Goal: Information Seeking & Learning: Learn about a topic

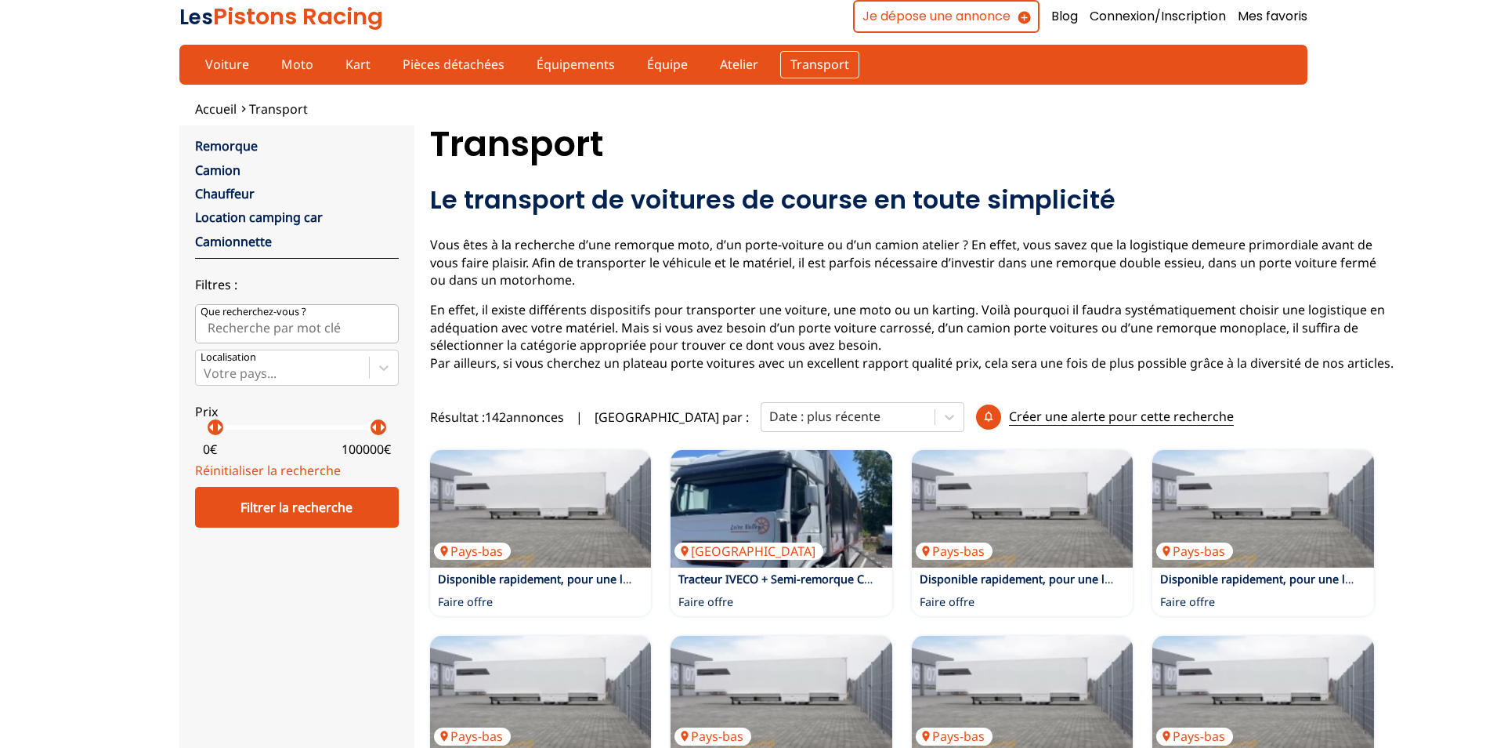
click at [819, 67] on link "Transport" at bounding box center [819, 64] width 79 height 27
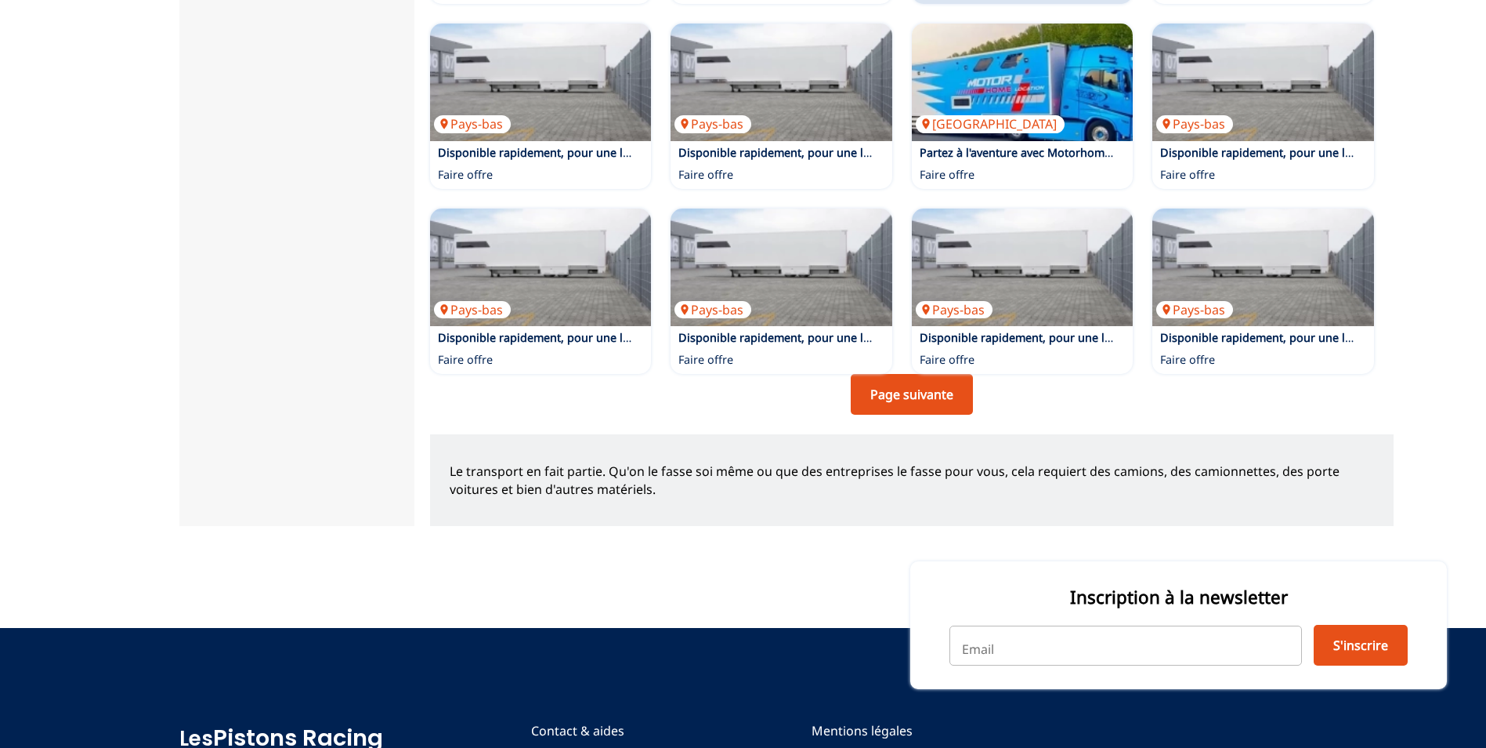
scroll to position [1097, 0]
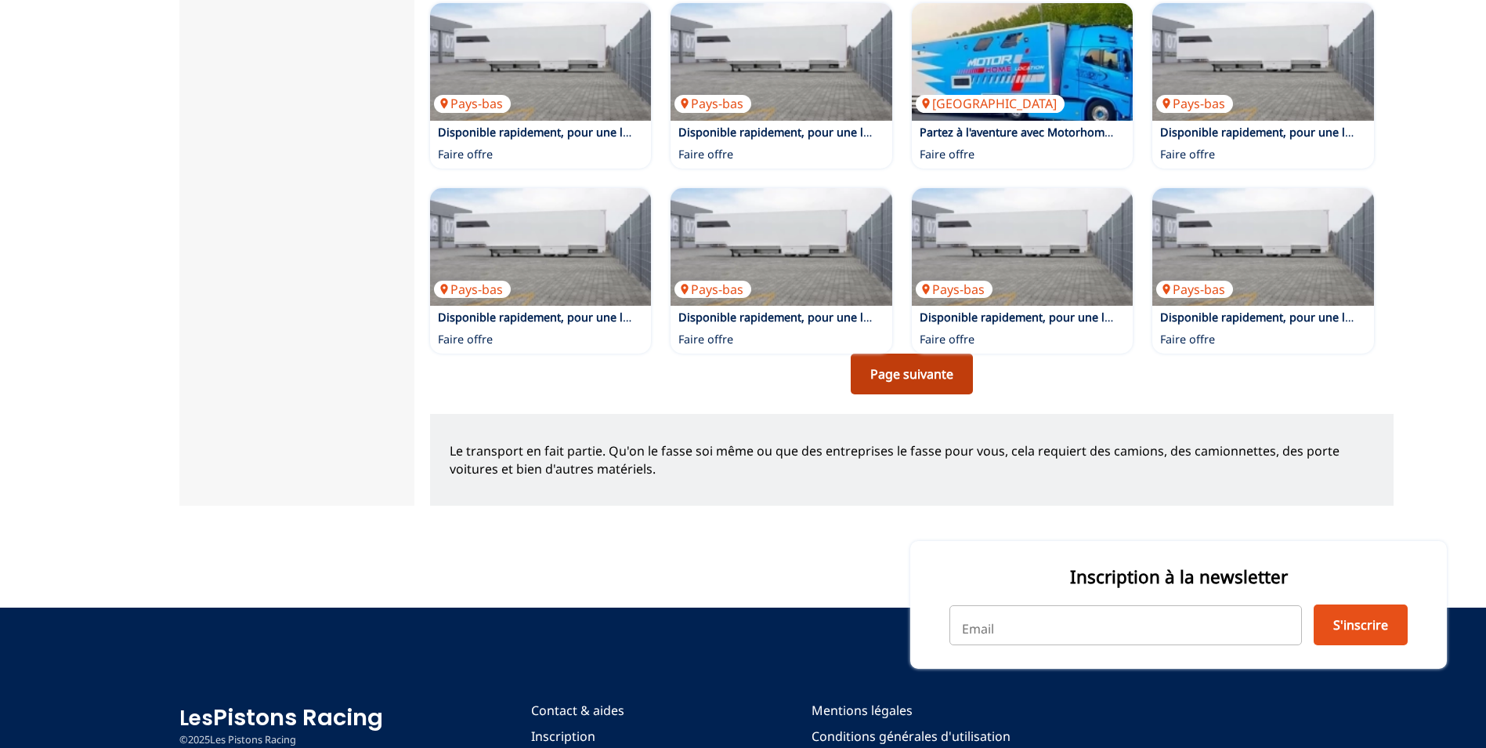
click at [910, 389] on link "Page suivante" at bounding box center [912, 373] width 122 height 41
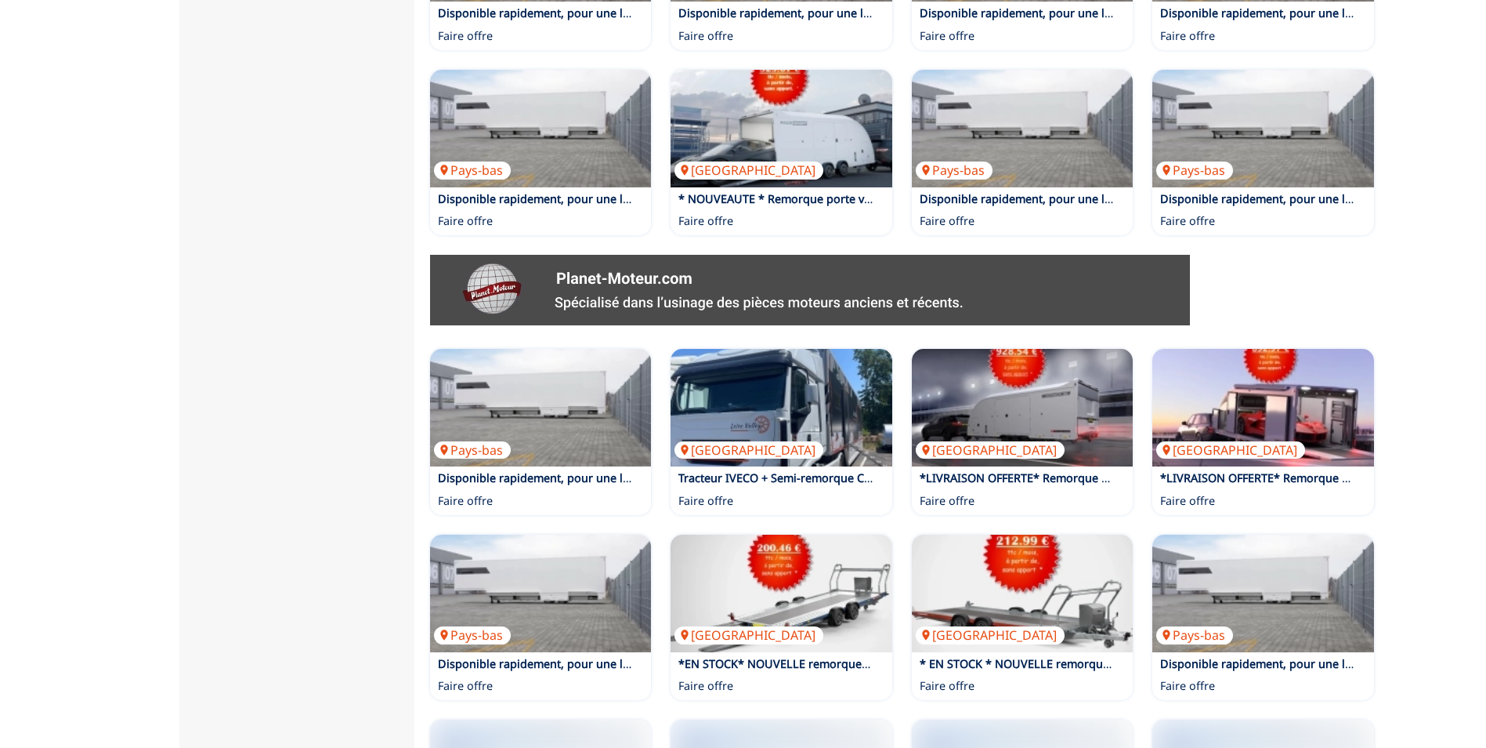
scroll to position [627, 0]
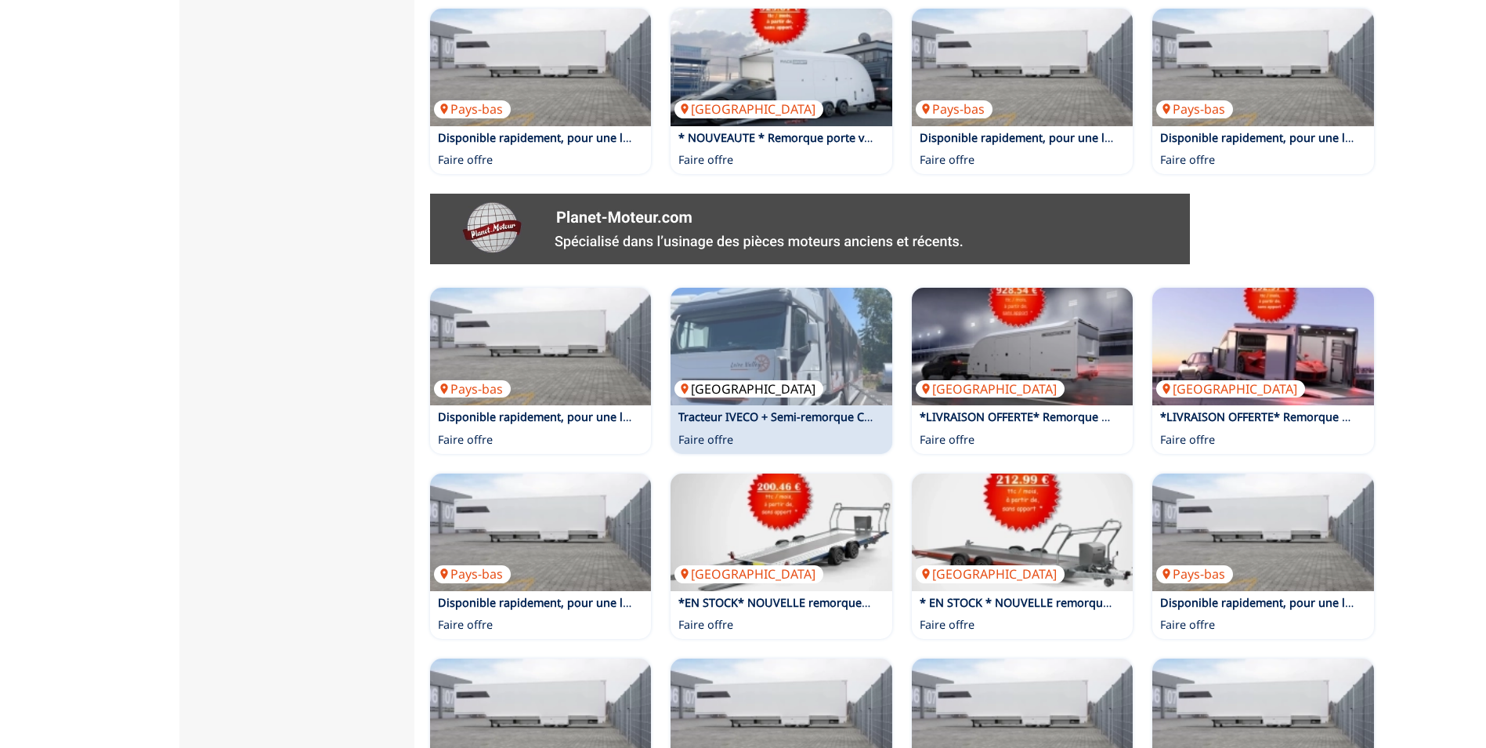
click at [751, 405] on img at bounding box center [782, 347] width 222 height 118
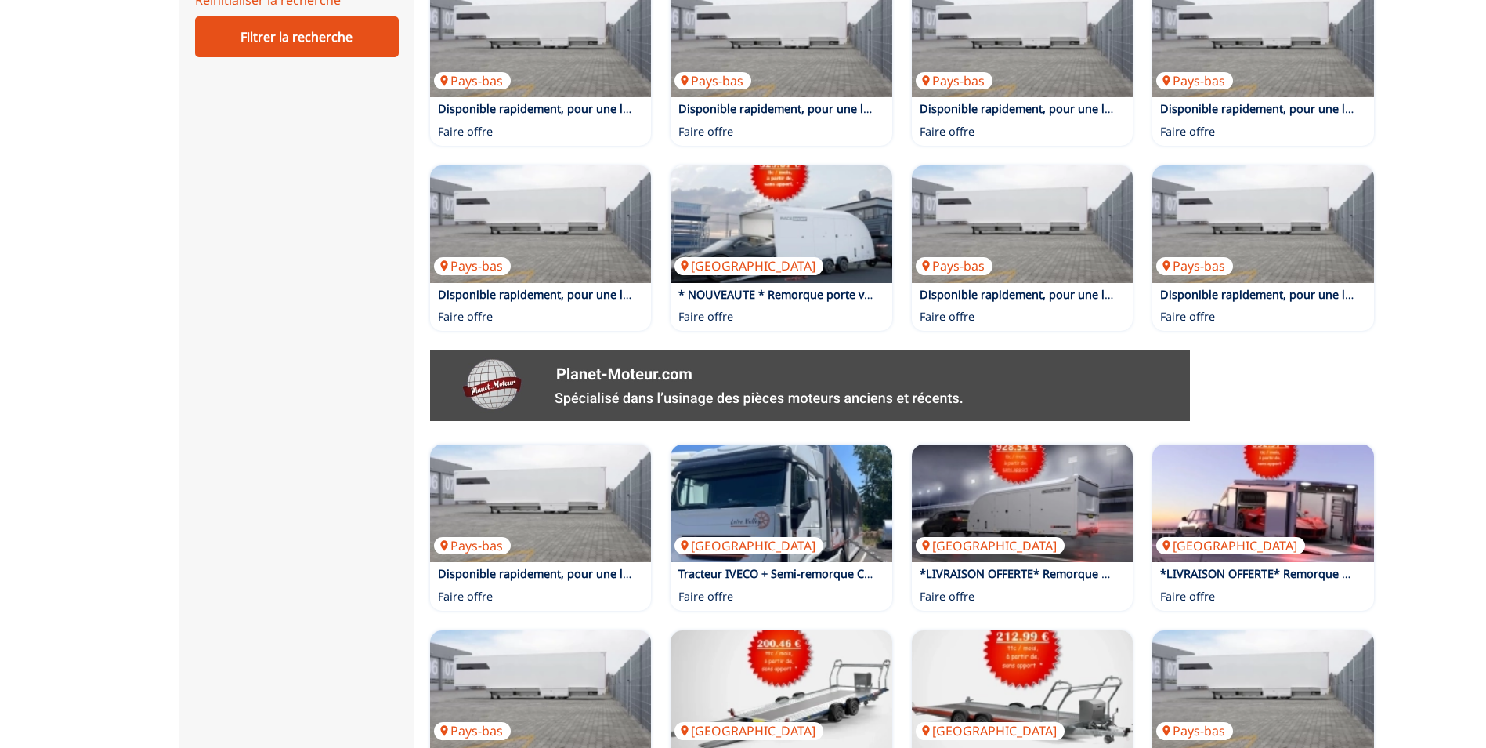
scroll to position [78, 0]
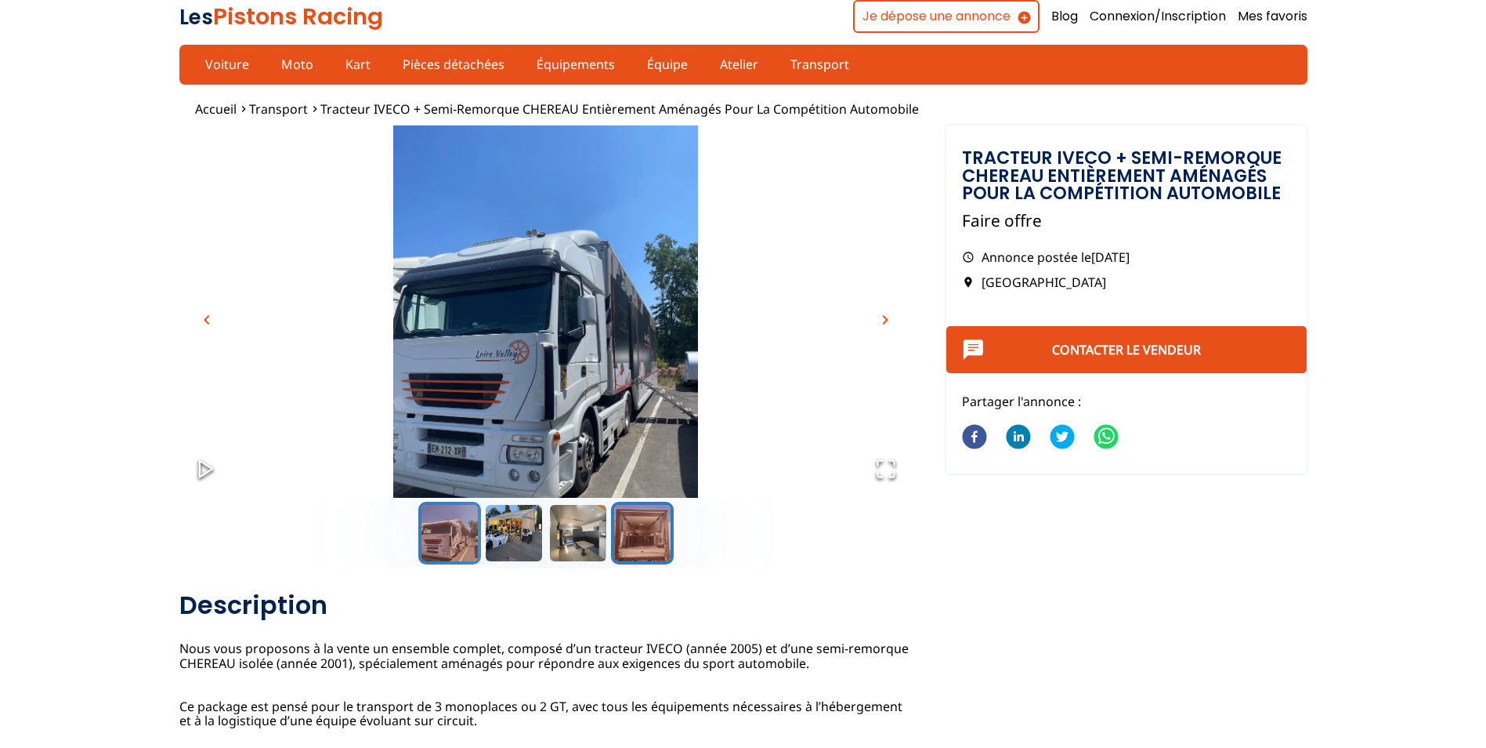
click at [642, 537] on button "Go to Slide 4" at bounding box center [642, 532] width 63 height 63
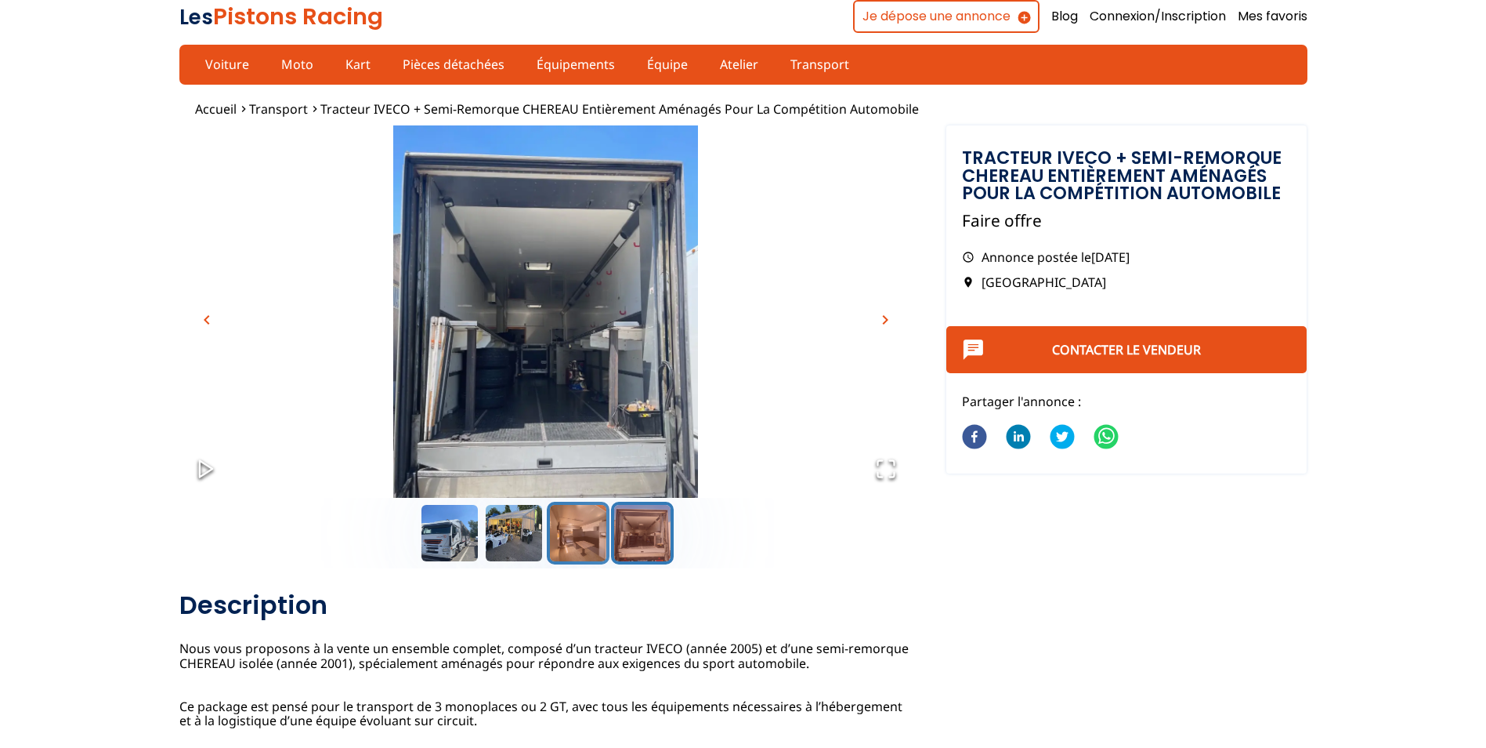
click at [586, 528] on button "Go to Slide 3" at bounding box center [578, 532] width 63 height 63
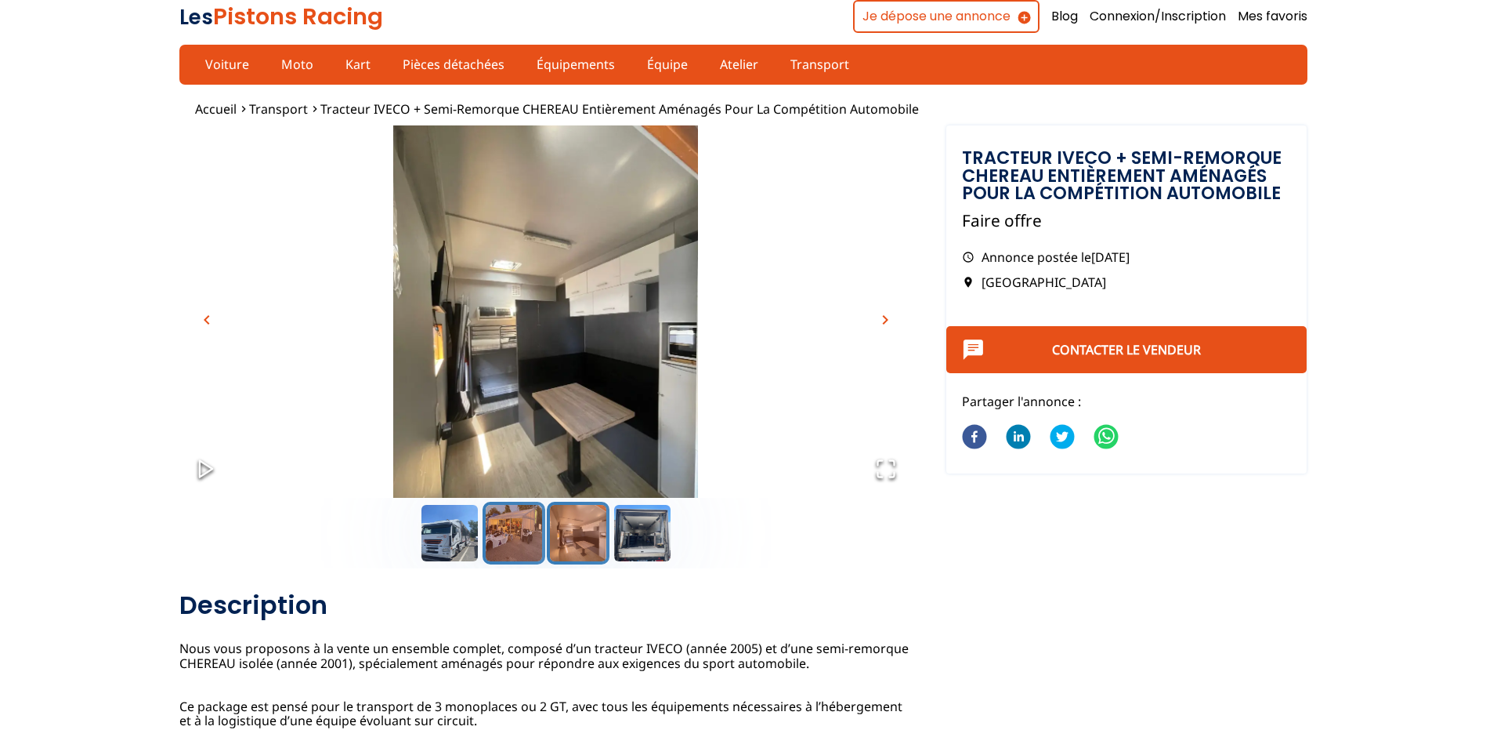
click at [536, 543] on button "Go to Slide 2" at bounding box center [514, 532] width 63 height 63
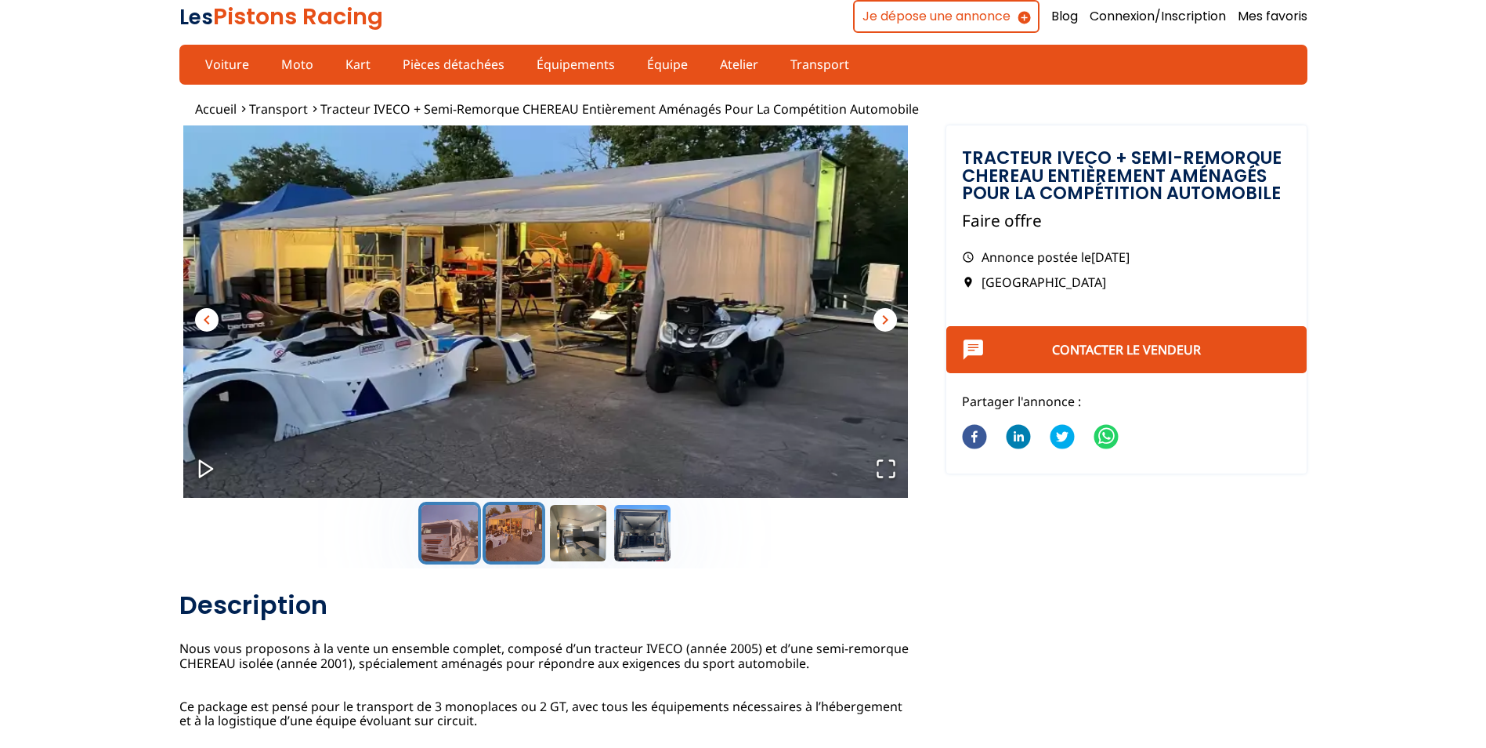
click at [441, 539] on button "Go to Slide 1" at bounding box center [449, 532] width 63 height 63
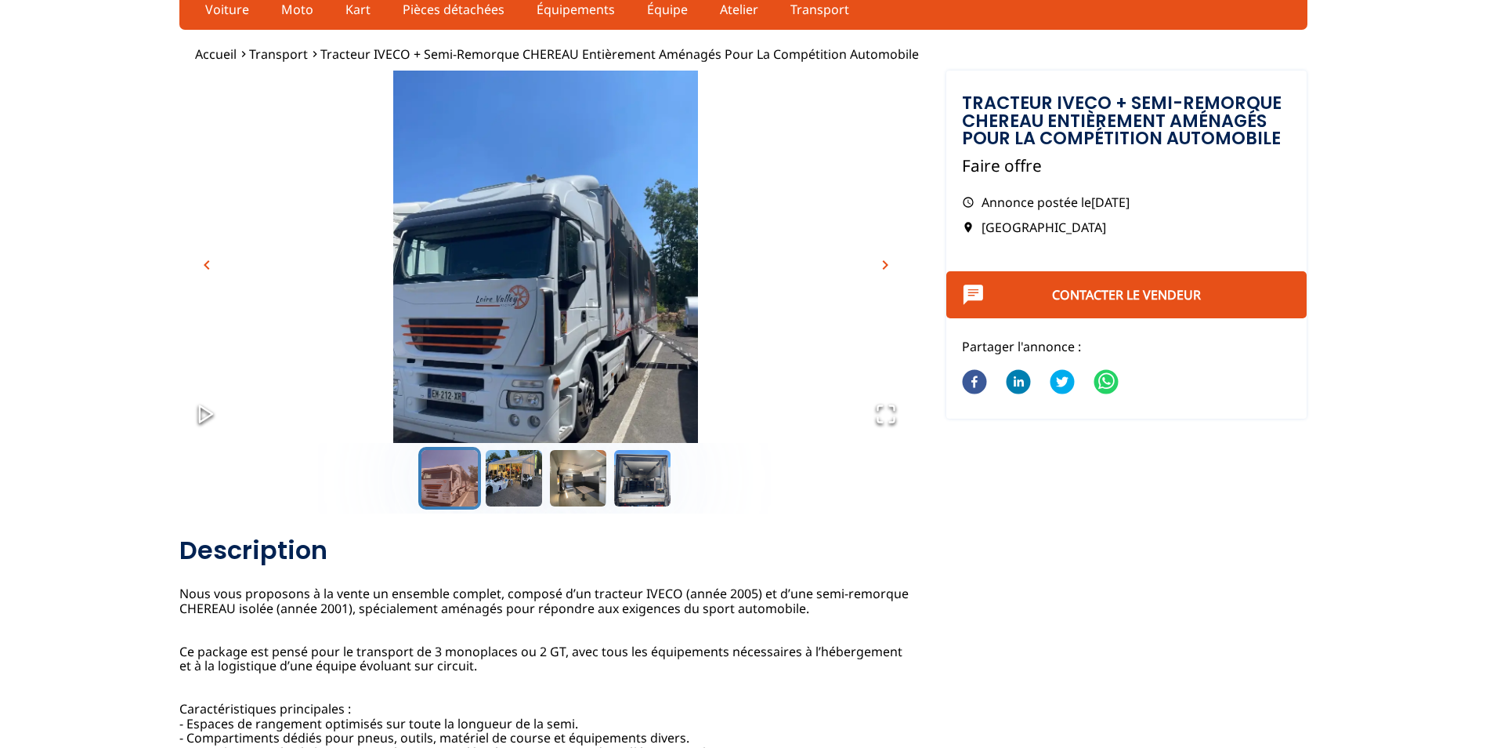
scroll to position [235, 0]
